Goal: Task Accomplishment & Management: Complete application form

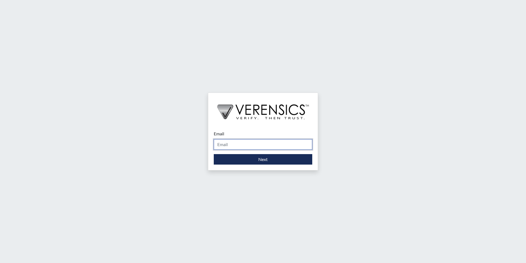
click at [218, 145] on input "Email" at bounding box center [263, 144] width 99 height 10
type input "[PERSON_NAME][EMAIL_ADDRESS][PERSON_NAME][DOMAIN_NAME]"
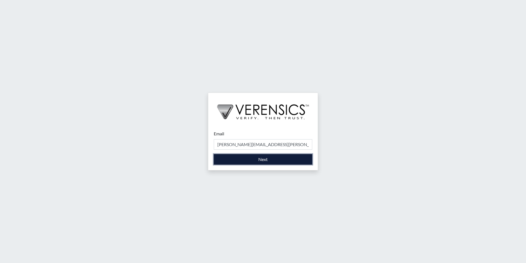
click at [256, 162] on button "Next" at bounding box center [263, 159] width 99 height 10
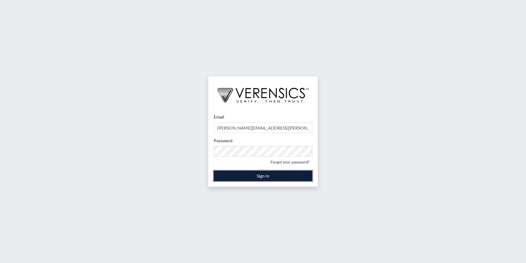
click at [264, 173] on button "Sign In" at bounding box center [263, 175] width 99 height 10
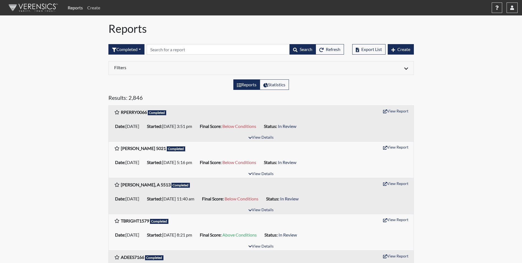
click at [92, 8] on link "Create" at bounding box center [93, 7] width 17 height 11
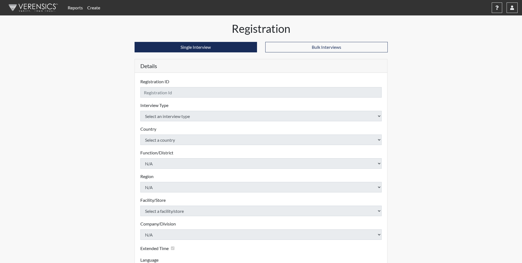
checkbox input "true"
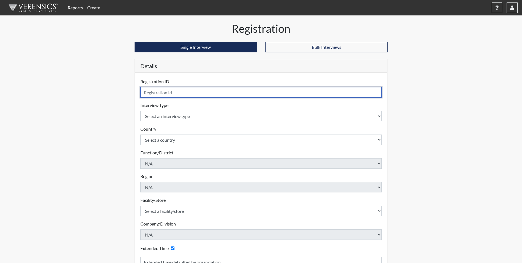
click at [164, 94] on input "text" at bounding box center [261, 92] width 242 height 10
type input "[PERSON_NAME] 2547"
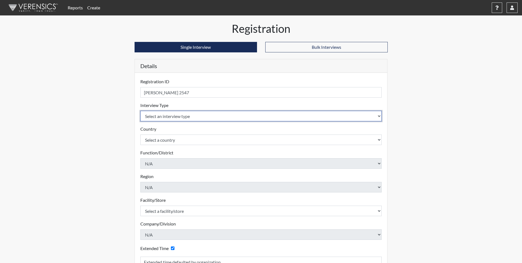
drag, startPoint x: 178, startPoint y: 117, endPoint x: 178, endPoint y: 121, distance: 4.1
click at [178, 117] on select "Select an interview type Corrections Pre-Employment" at bounding box center [261, 116] width 242 height 10
select select "ff733e93-e1bf-11ea-9c9f-0eff0cf7eb8f"
click at [140, 111] on select "Select an interview type Corrections Pre-Employment" at bounding box center [261, 116] width 242 height 10
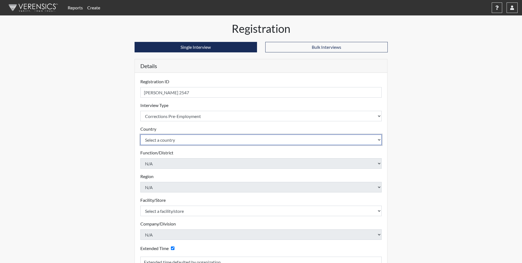
drag, startPoint x: 178, startPoint y: 139, endPoint x: 178, endPoint y: 146, distance: 6.9
click at [178, 139] on select "Select a country [GEOGRAPHIC_DATA] [GEOGRAPHIC_DATA]" at bounding box center [261, 139] width 242 height 10
select select "united-states-of-[GEOGRAPHIC_DATA]"
click at [140, 134] on select "Select a country [GEOGRAPHIC_DATA] [GEOGRAPHIC_DATA]" at bounding box center [261, 139] width 242 height 10
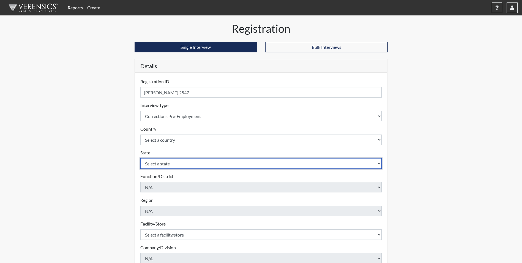
click at [179, 162] on select "Select a state [US_STATE] [US_STATE] [US_STATE] [US_STATE] [US_STATE] [US_STATE…" at bounding box center [261, 163] width 242 height 10
select select "SC"
click at [140, 158] on select "Select a state [US_STATE] [US_STATE] [US_STATE] [US_STATE] [US_STATE] [US_STATE…" at bounding box center [261, 163] width 242 height 10
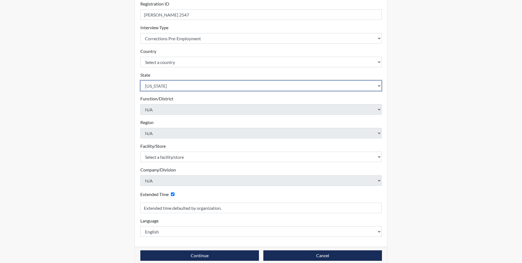
scroll to position [83, 0]
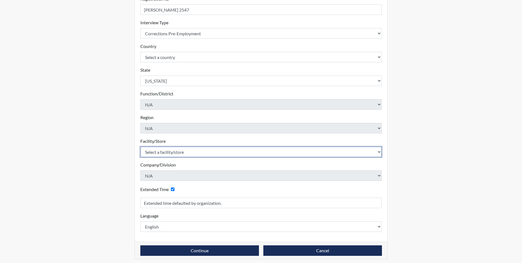
click at [180, 153] on select "Select a facility/store [GEOGRAPHIC_DATA] CI Broad River CI [PERSON_NAME] CI Di…" at bounding box center [261, 151] width 242 height 10
select select "e94c7925-c7cb-48ed-86f9-8be77b117e87"
click at [140, 146] on select "Select a facility/store [GEOGRAPHIC_DATA] CI Broad River CI [PERSON_NAME] CI Di…" at bounding box center [261, 151] width 242 height 10
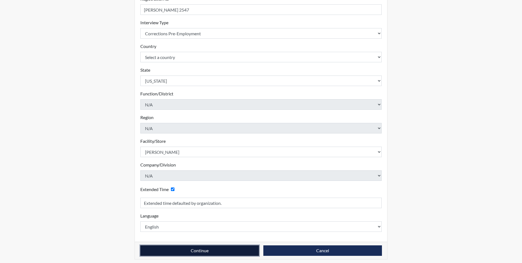
click at [218, 248] on button "Continue" at bounding box center [199, 250] width 119 height 10
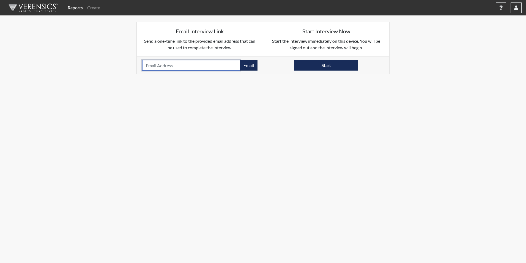
click at [159, 65] on input "email" at bounding box center [191, 65] width 98 height 10
paste input "[EMAIL_ADDRESS][DOMAIN_NAME]"
type input "[EMAIL_ADDRESS][DOMAIN_NAME]"
click at [252, 66] on button "Email" at bounding box center [249, 65] width 18 height 10
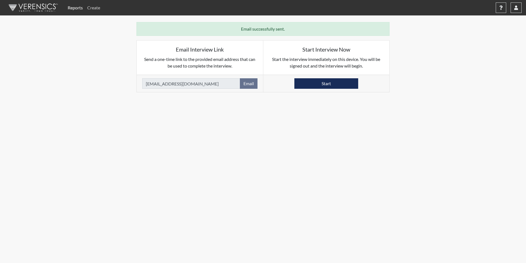
click at [97, 7] on link "Create" at bounding box center [93, 7] width 17 height 11
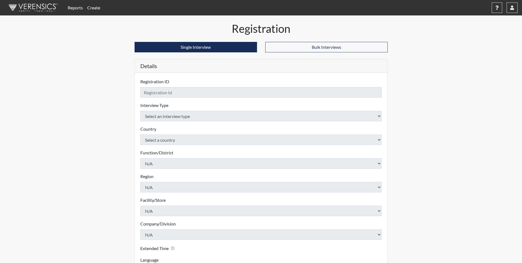
checkbox input "true"
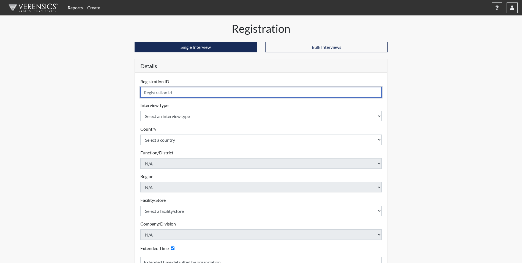
click at [167, 91] on input "text" at bounding box center [261, 92] width 242 height 10
type input "[PERSON_NAME] 1487"
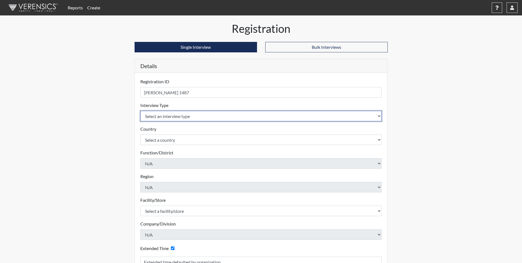
click at [163, 114] on select "Select an interview type Corrections Pre-Employment" at bounding box center [261, 116] width 242 height 10
select select "ff733e93-e1bf-11ea-9c9f-0eff0cf7eb8f"
click at [140, 111] on select "Select an interview type Corrections Pre-Employment" at bounding box center [261, 116] width 242 height 10
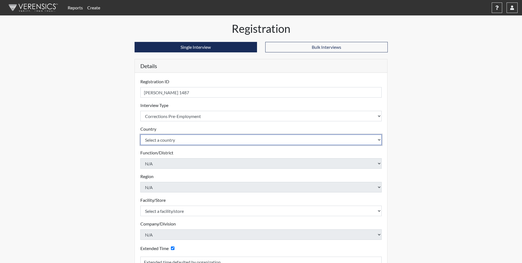
click at [177, 139] on select "Select a country [GEOGRAPHIC_DATA] [GEOGRAPHIC_DATA]" at bounding box center [261, 139] width 242 height 10
select select "united-states-of-[GEOGRAPHIC_DATA]"
click at [140, 134] on select "Select a country [GEOGRAPHIC_DATA] [GEOGRAPHIC_DATA]" at bounding box center [261, 139] width 242 height 10
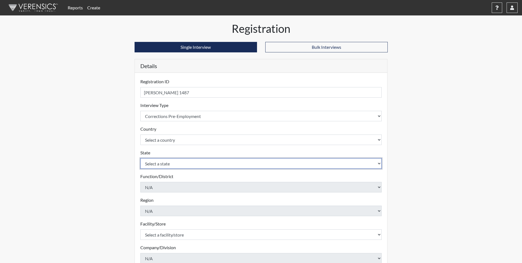
click at [170, 164] on select "Select a state [US_STATE] [US_STATE] [US_STATE] [US_STATE] [US_STATE] [US_STATE…" at bounding box center [261, 163] width 242 height 10
select select "SC"
click at [140, 158] on select "Select a state [US_STATE] [US_STATE] [US_STATE] [US_STATE] [US_STATE] [US_STATE…" at bounding box center [261, 163] width 242 height 10
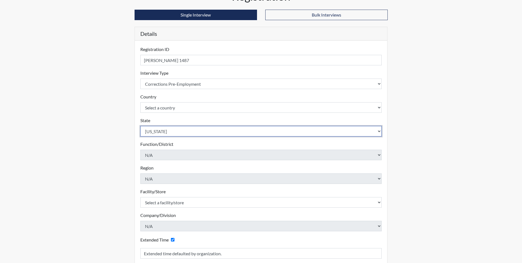
scroll to position [86, 0]
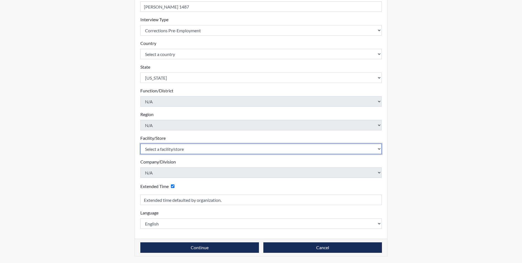
click at [166, 149] on select "Select a facility/store [GEOGRAPHIC_DATA] CI Broad River CI [PERSON_NAME] CI Di…" at bounding box center [261, 148] width 242 height 10
select select "190798da-940c-4a61-8975-3d1dce88d2fe"
click at [140, 143] on select "Select a facility/store [GEOGRAPHIC_DATA] CI Broad River CI [PERSON_NAME] CI Di…" at bounding box center [261, 148] width 242 height 10
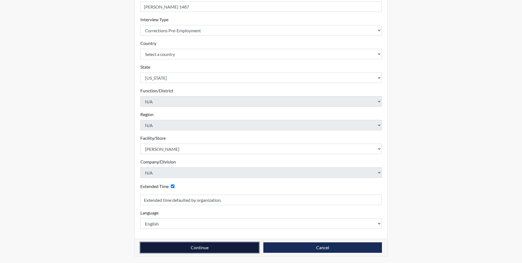
click at [192, 249] on button "Continue" at bounding box center [199, 247] width 119 height 10
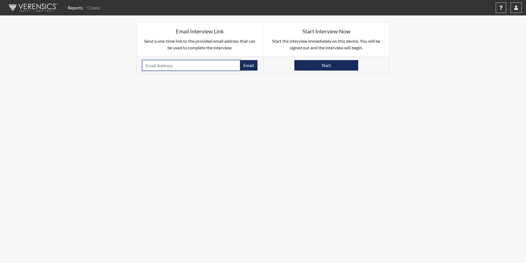
click at [151, 67] on input "email" at bounding box center [191, 65] width 98 height 10
paste input "[DOMAIN_NAME][EMAIL_ADDRESS][PERSON_NAME][DOMAIN_NAME]"
type input "[DOMAIN_NAME][EMAIL_ADDRESS][PERSON_NAME][DOMAIN_NAME]"
click at [257, 62] on button "Email" at bounding box center [249, 65] width 18 height 10
